Goal: Find specific page/section: Find specific page/section

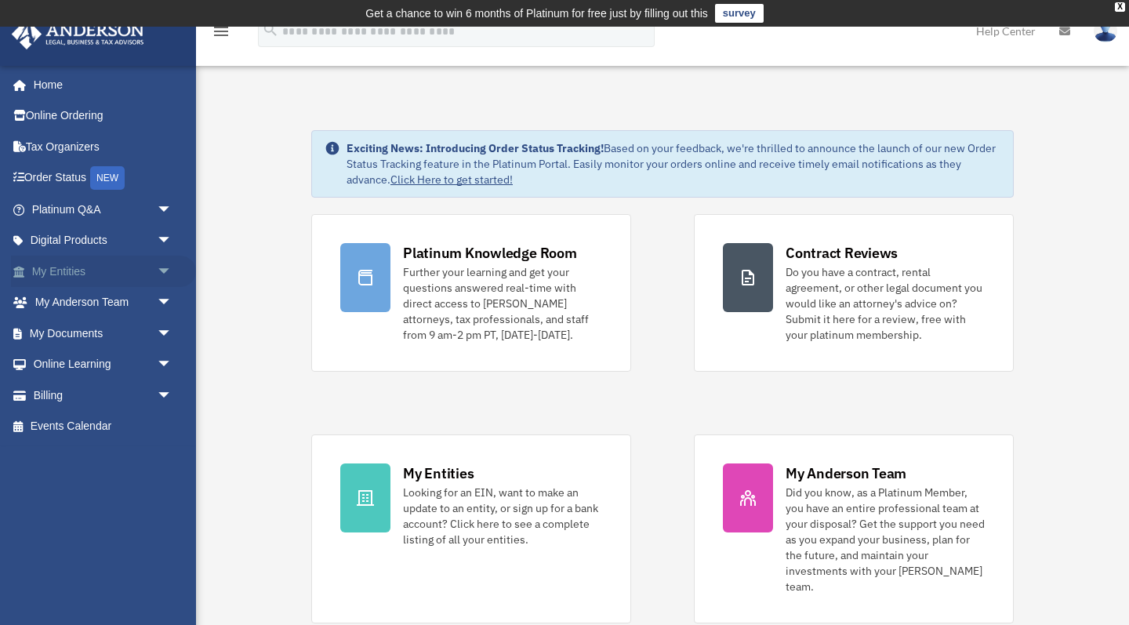
click at [111, 260] on link "My Entities arrow_drop_down" at bounding box center [103, 271] width 185 height 31
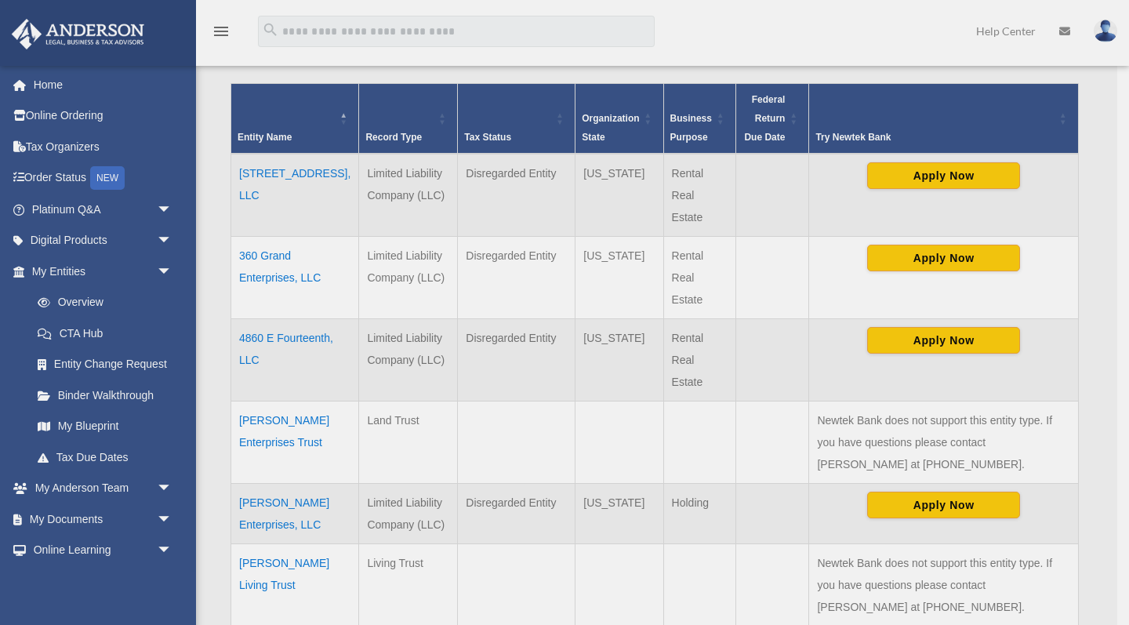
scroll to position [336, 0]
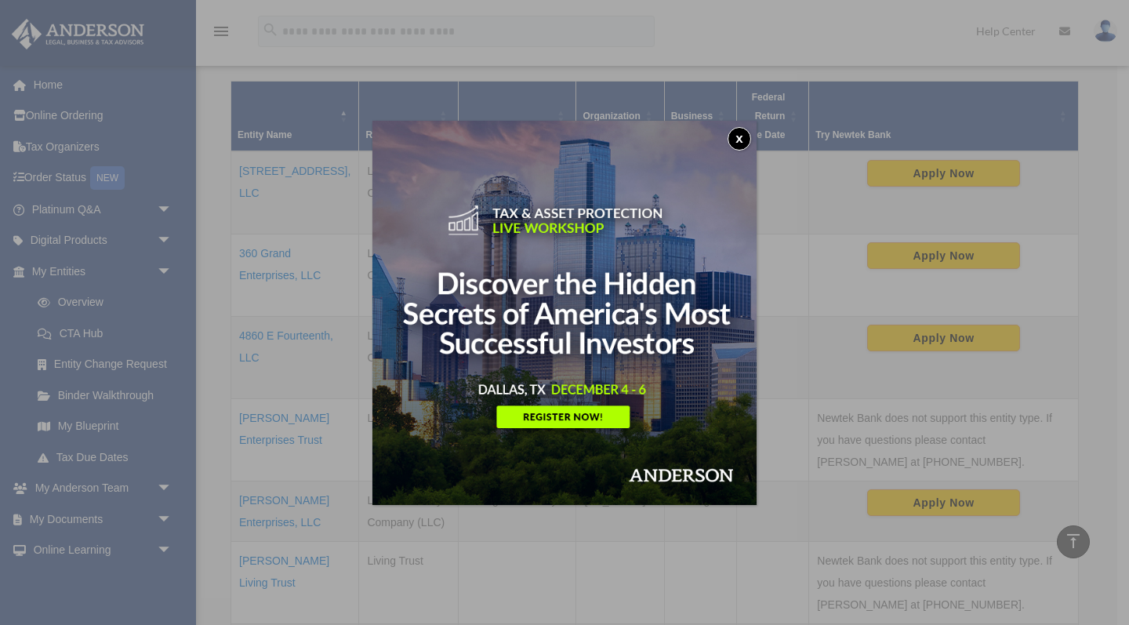
click at [747, 134] on button "x" at bounding box center [740, 139] width 24 height 24
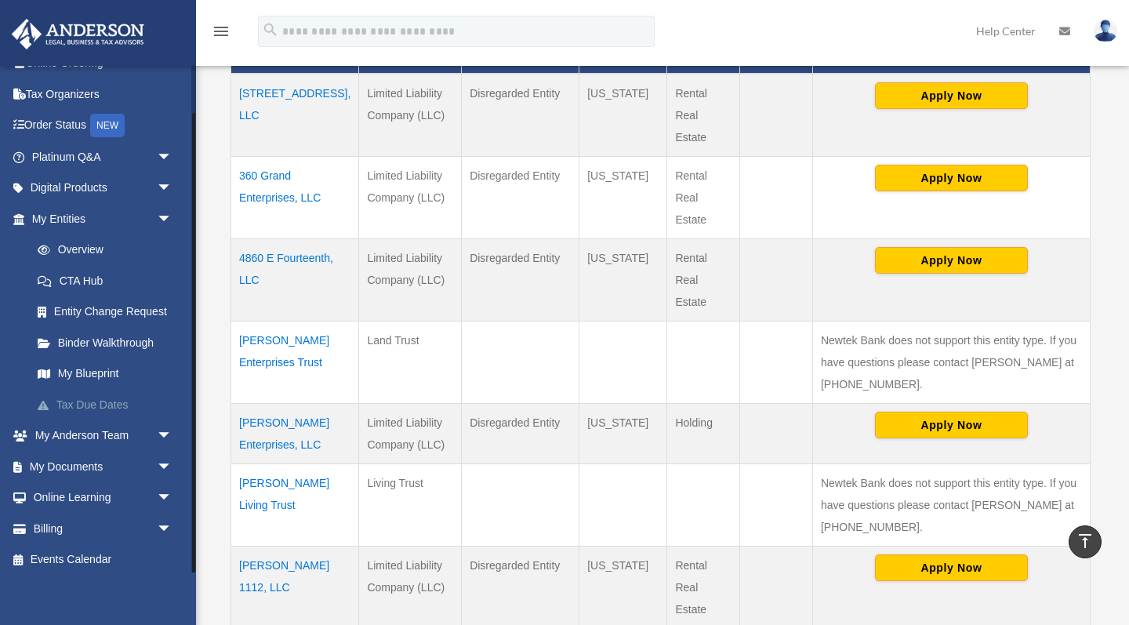
scroll to position [52, 0]
click at [98, 524] on link "Billing arrow_drop_down" at bounding box center [103, 529] width 185 height 31
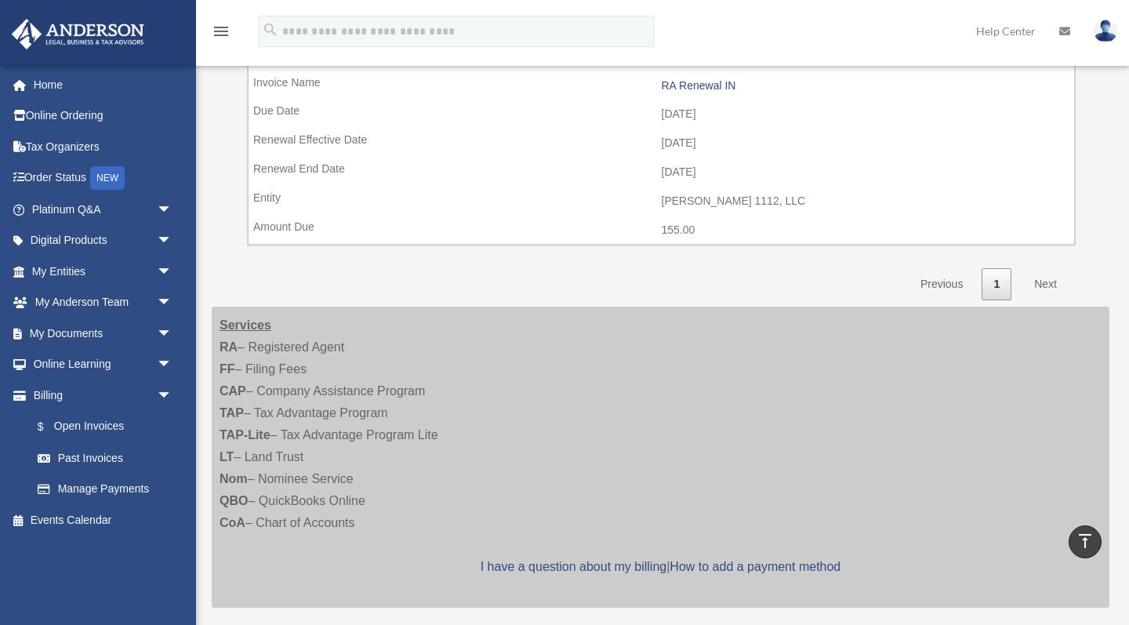
scroll to position [262, 0]
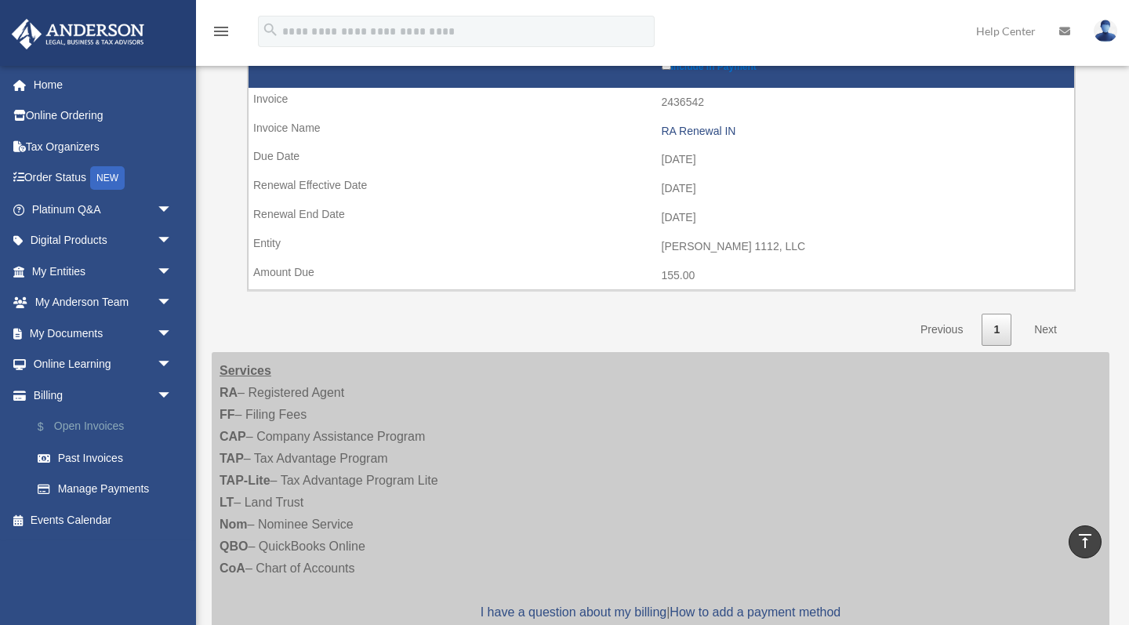
click at [82, 422] on link "$ Open Invoices" at bounding box center [109, 427] width 174 height 32
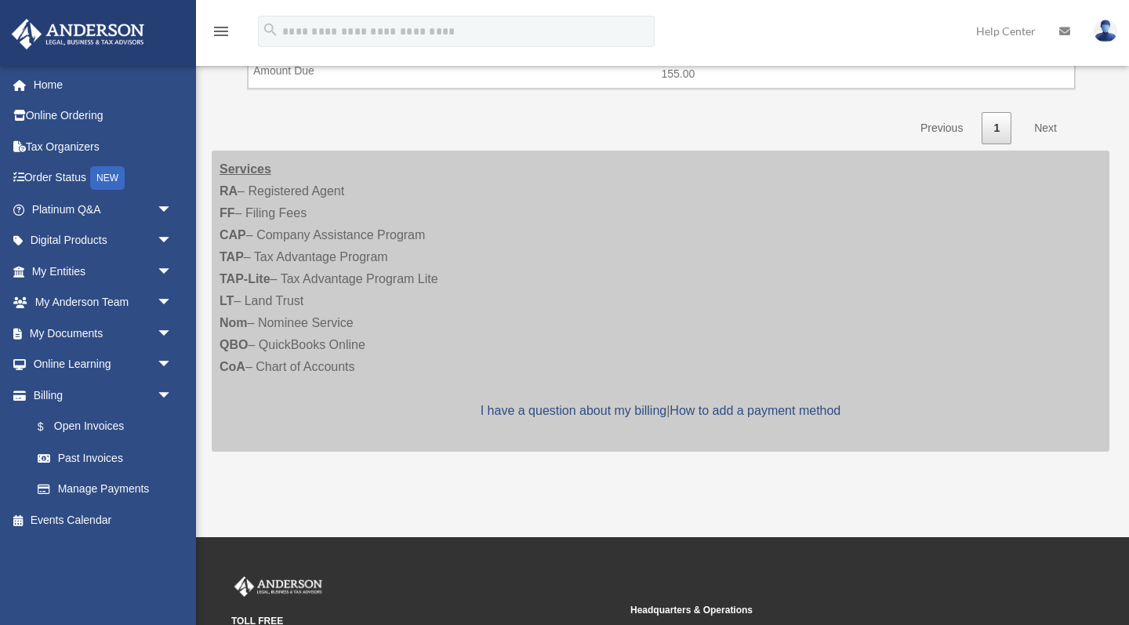
scroll to position [466, 0]
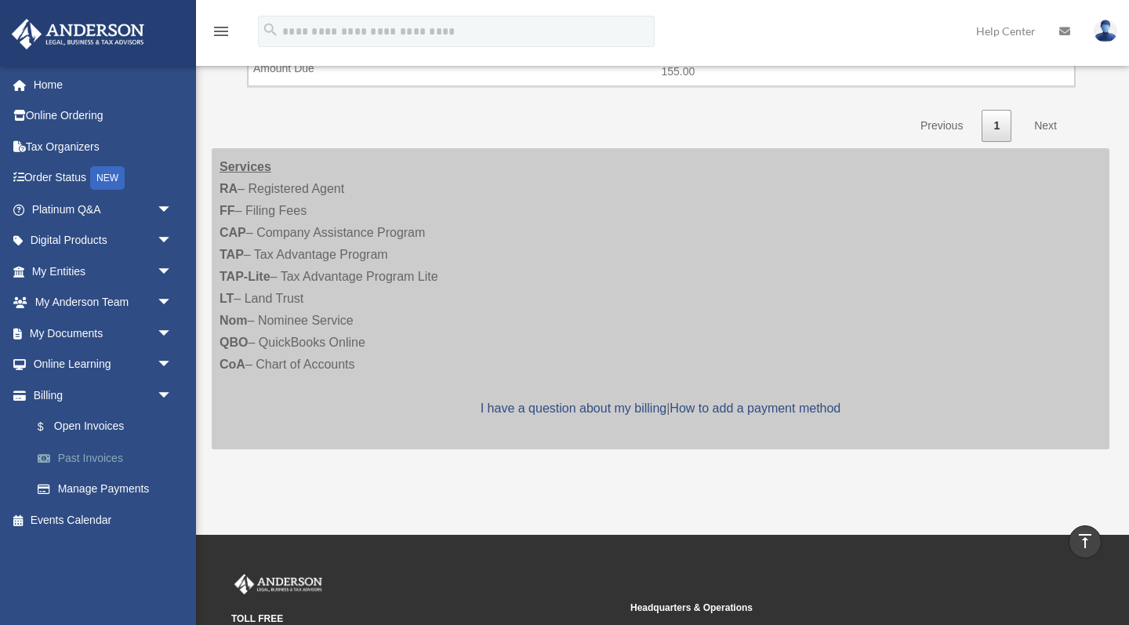
click at [74, 453] on link "Past Invoices" at bounding box center [109, 457] width 174 height 31
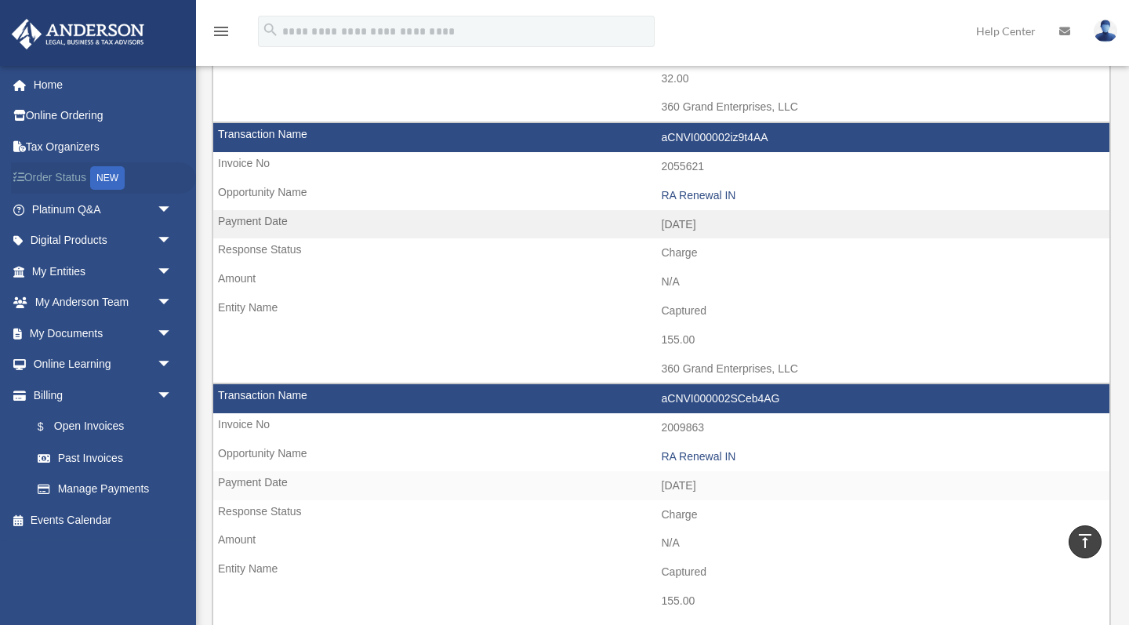
scroll to position [1111, 0]
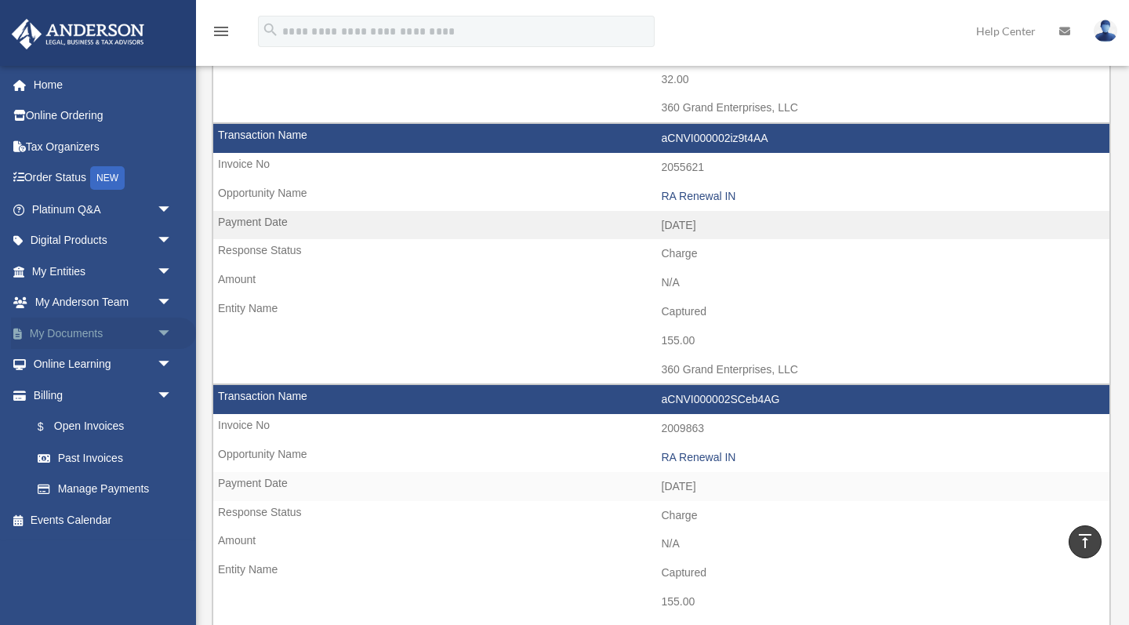
click at [133, 318] on link "My Documents arrow_drop_down" at bounding box center [103, 333] width 185 height 31
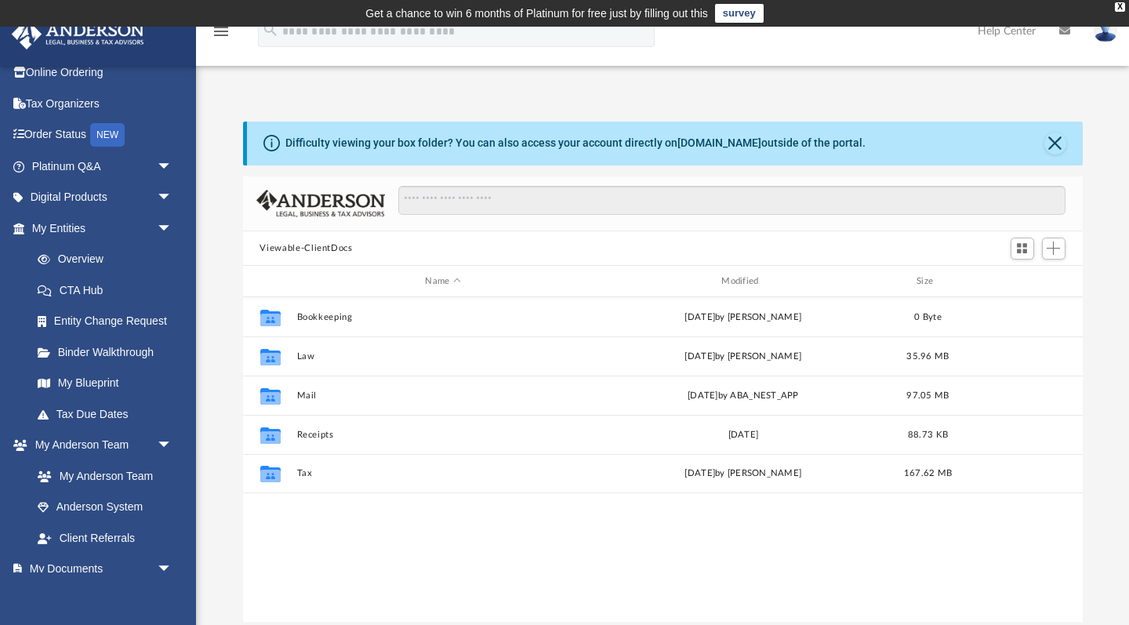
scroll to position [45, 0]
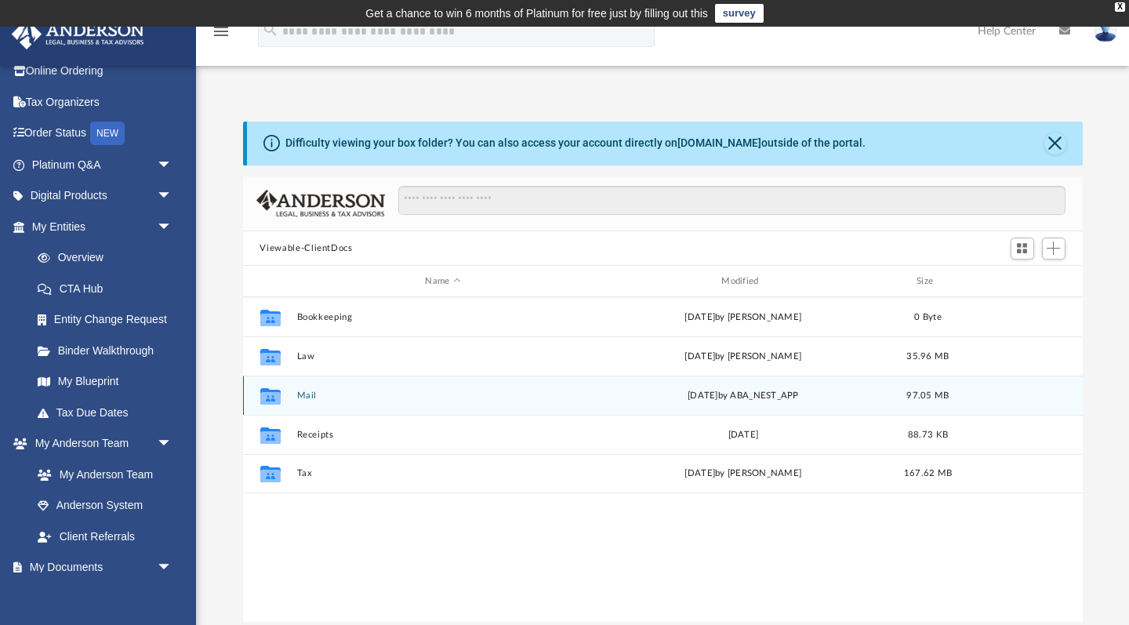
click at [267, 397] on icon "grid" at bounding box center [270, 398] width 20 height 13
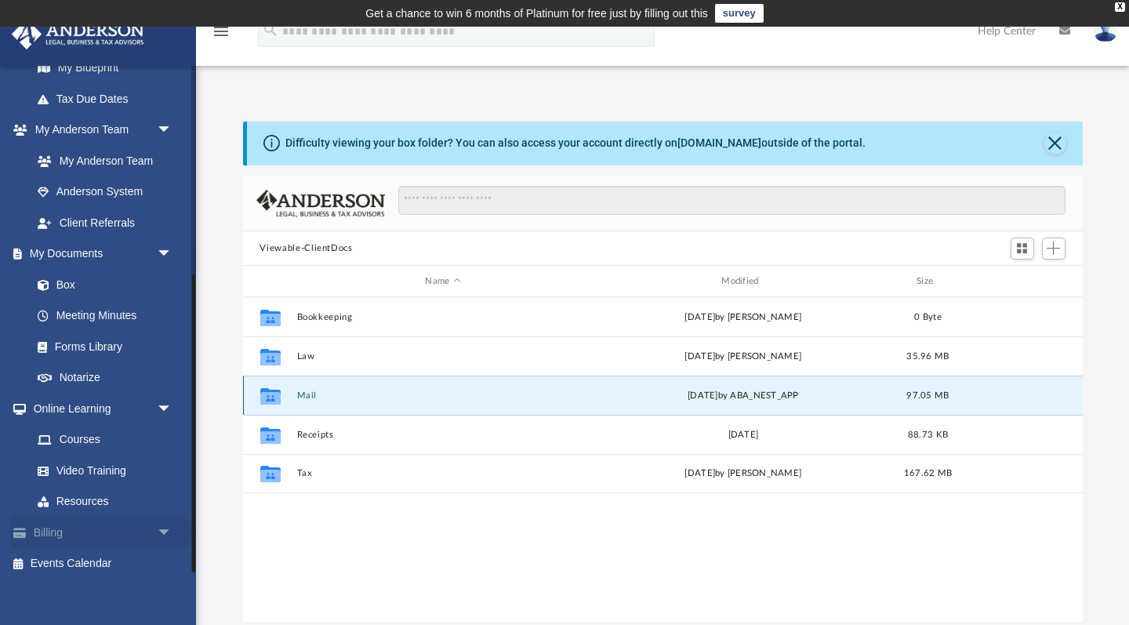
scroll to position [358, 0]
click at [112, 528] on link "Billing arrow_drop_down" at bounding box center [103, 533] width 185 height 31
click at [57, 525] on link "Billing arrow_drop_down" at bounding box center [103, 533] width 185 height 31
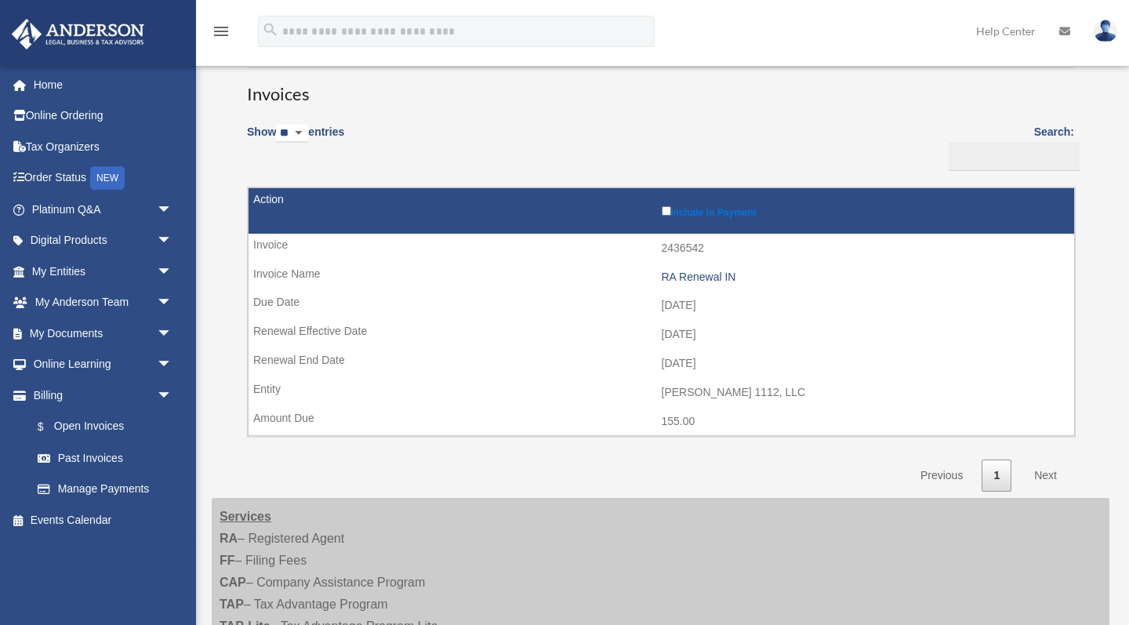
scroll to position [116, 0]
click at [115, 452] on link "Past Invoices" at bounding box center [109, 457] width 174 height 31
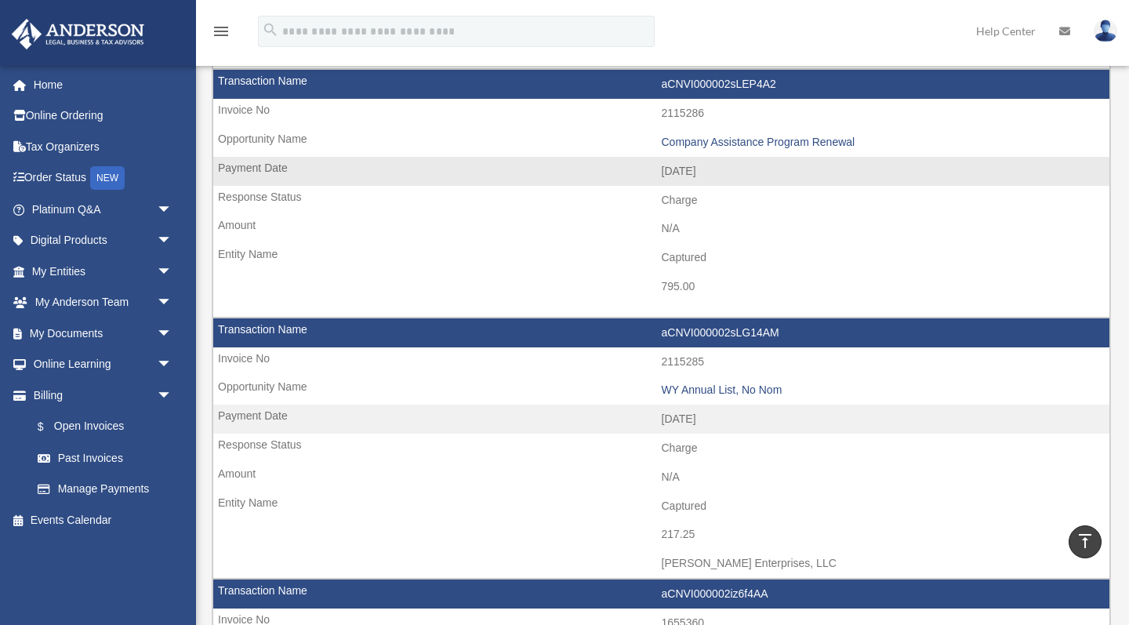
scroll to position [402, 0]
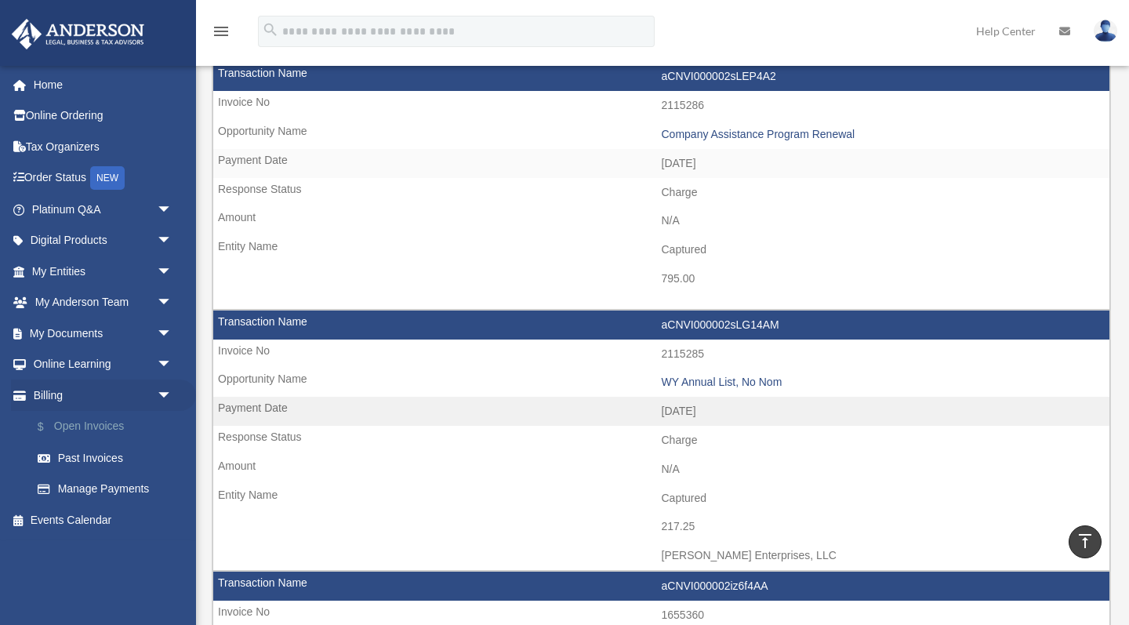
click at [104, 426] on link "$ Open Invoices" at bounding box center [109, 427] width 174 height 32
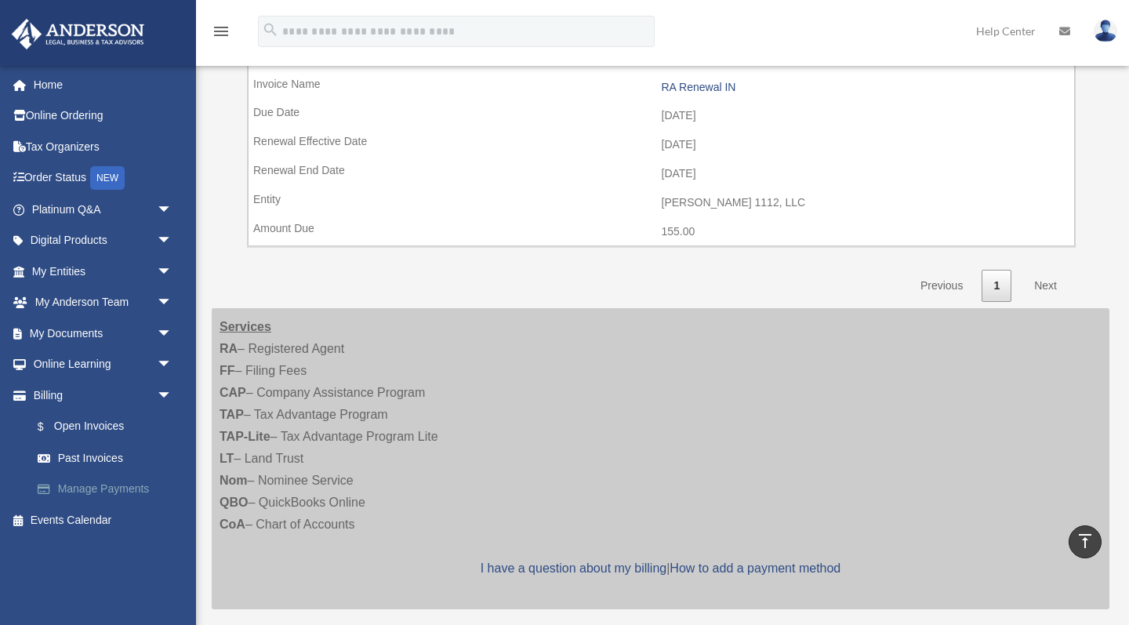
scroll to position [306, 0]
